Goal: Find specific page/section: Find specific page/section

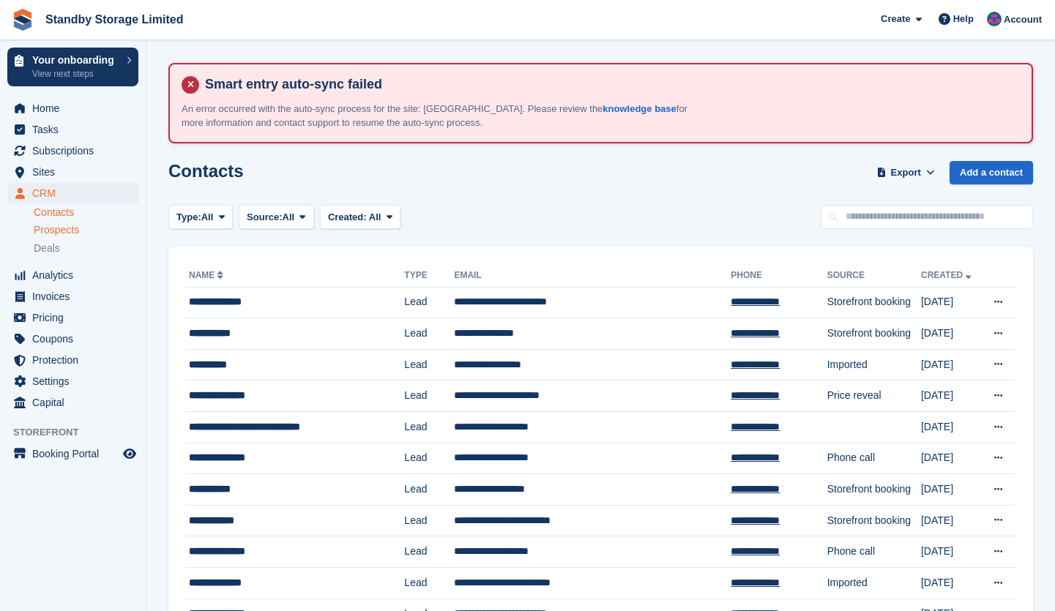
click at [66, 228] on span "Prospects" at bounding box center [56, 230] width 45 height 14
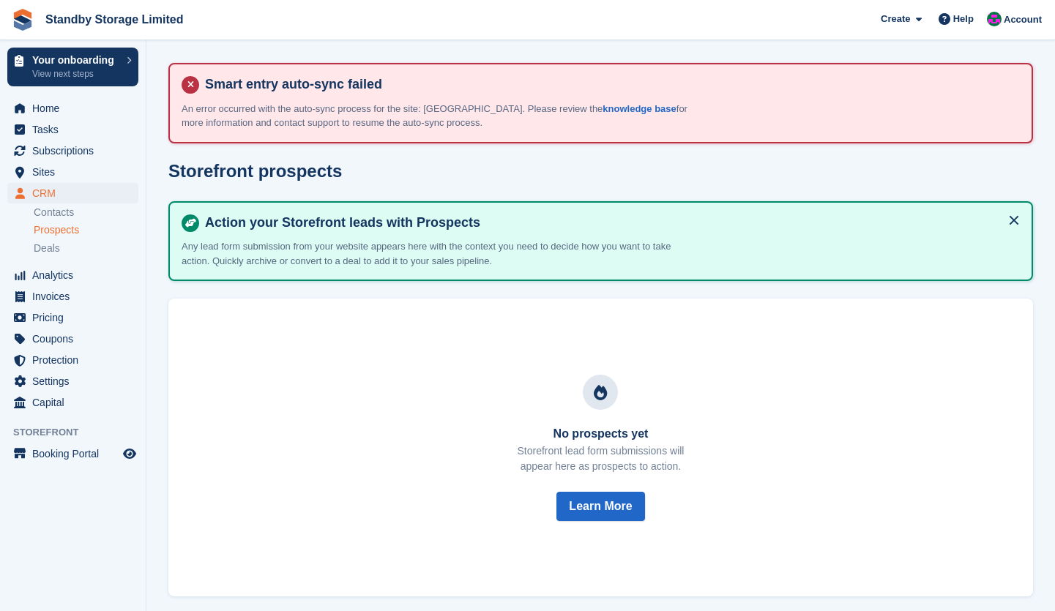
click at [57, 233] on span "Prospects" at bounding box center [56, 230] width 45 height 14
click at [56, 253] on span "Deals" at bounding box center [47, 249] width 26 height 14
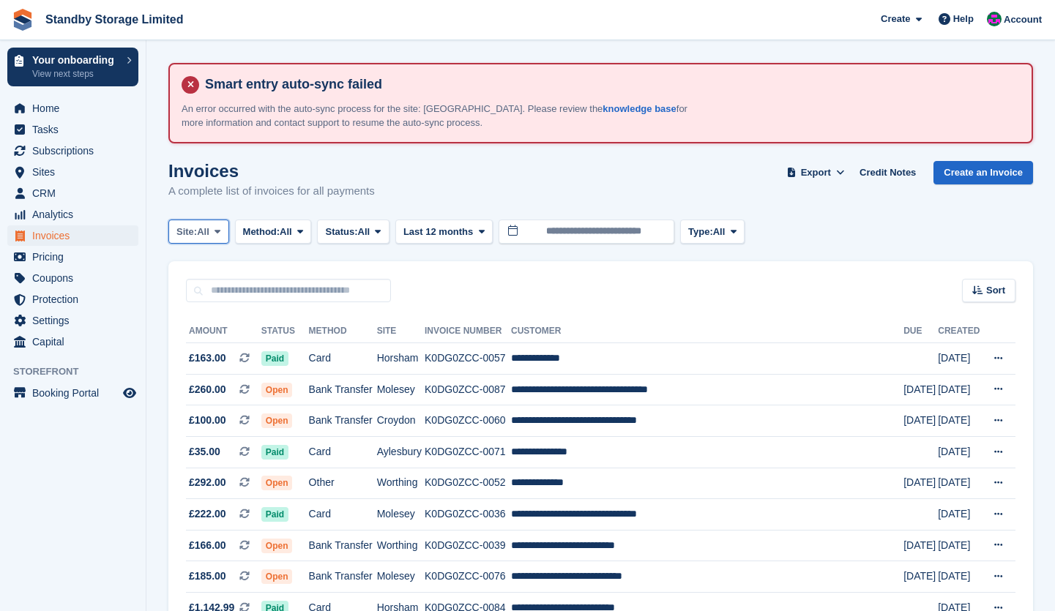
click at [187, 236] on span "Site:" at bounding box center [186, 232] width 20 height 15
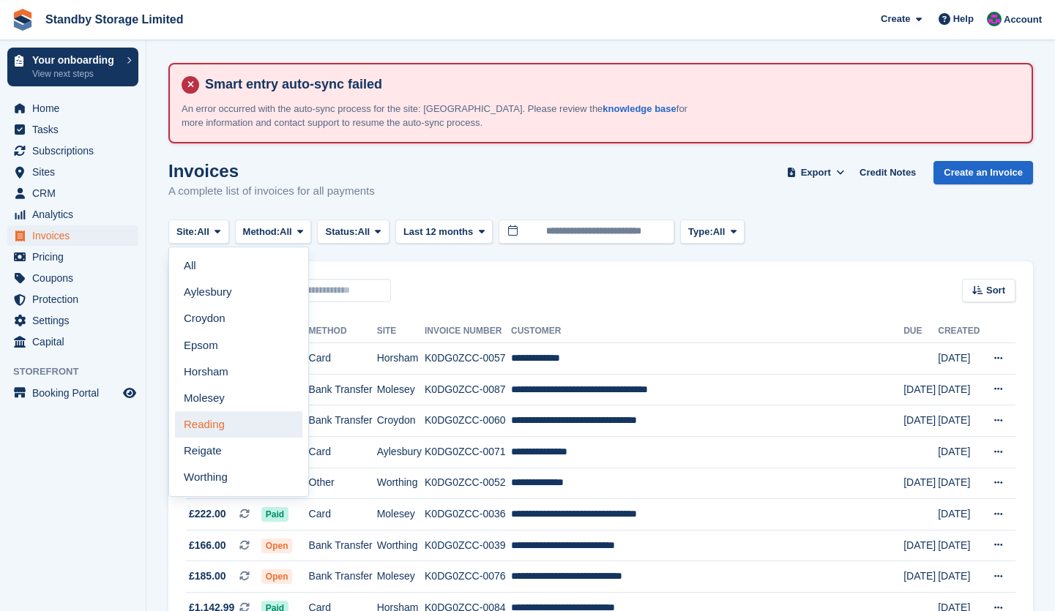
click at [202, 429] on link "Reading" at bounding box center [238, 424] width 127 height 26
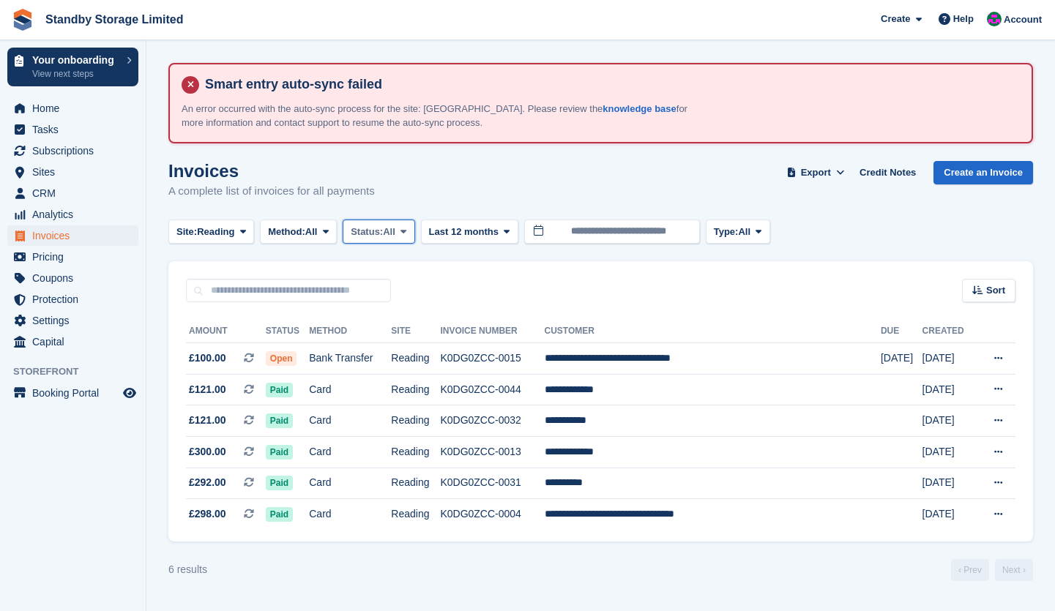
click at [365, 237] on span "Status:" at bounding box center [367, 232] width 32 height 15
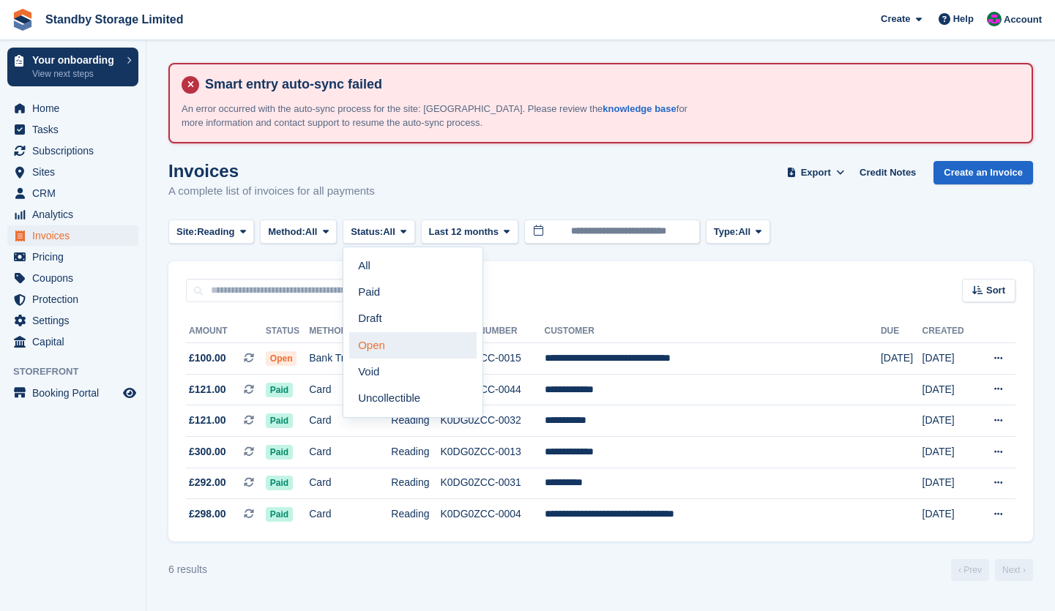
click at [405, 337] on link "Open" at bounding box center [412, 345] width 127 height 26
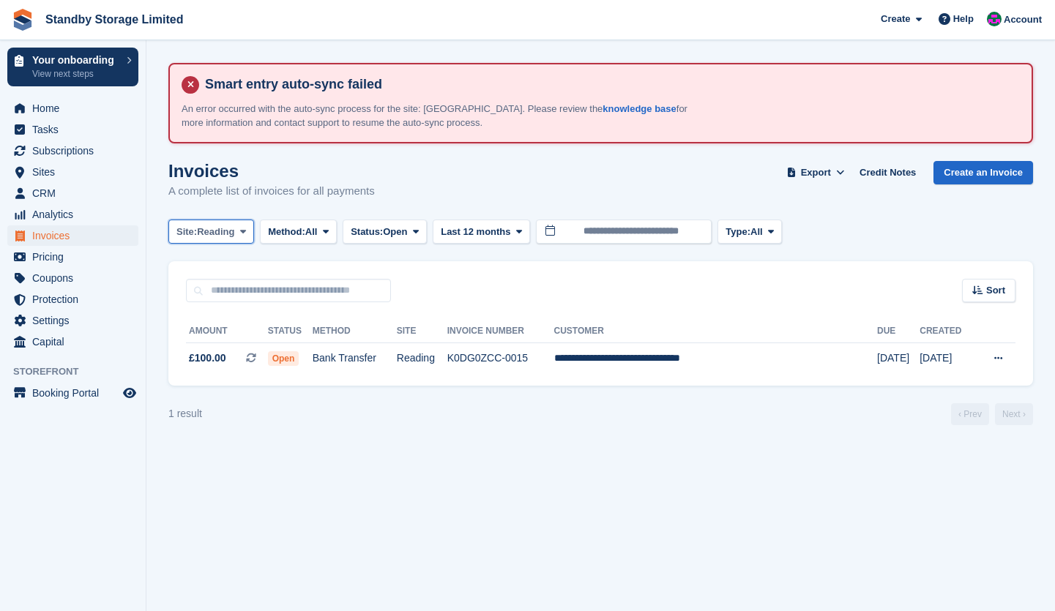
click at [230, 236] on span "Reading" at bounding box center [215, 232] width 37 height 15
